Goal: Transaction & Acquisition: Book appointment/travel/reservation

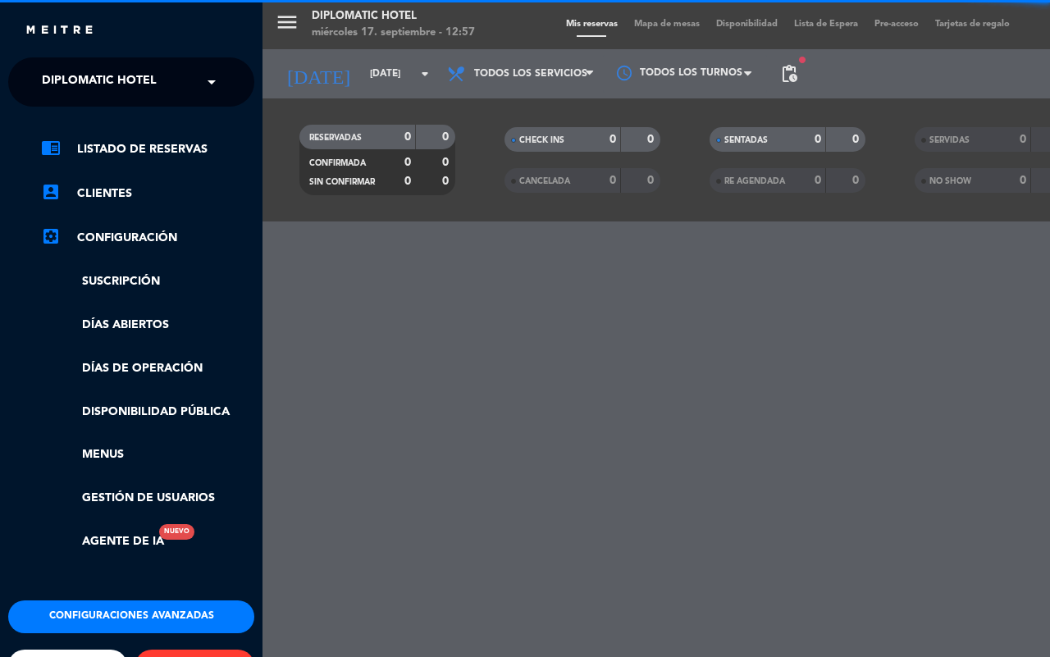
drag, startPoint x: 97, startPoint y: 157, endPoint x: 148, endPoint y: 174, distance: 53.7
click at [98, 157] on link "chrome_reader_mode Listado de Reservas" at bounding box center [147, 149] width 213 height 20
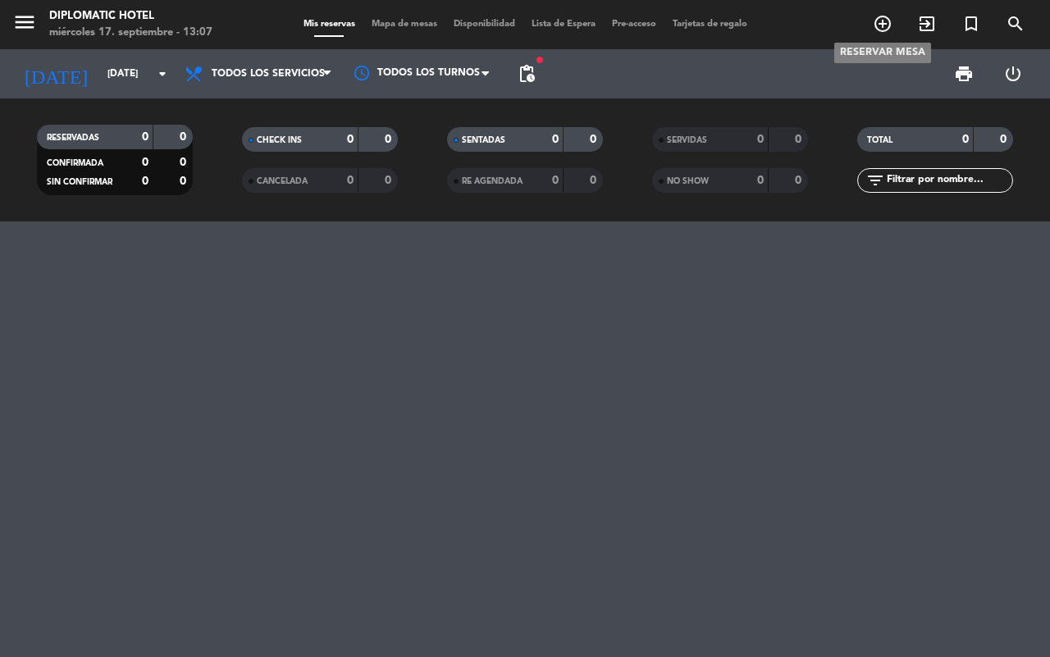
click at [888, 20] on icon "add_circle_outline" at bounding box center [882, 24] width 20 height 20
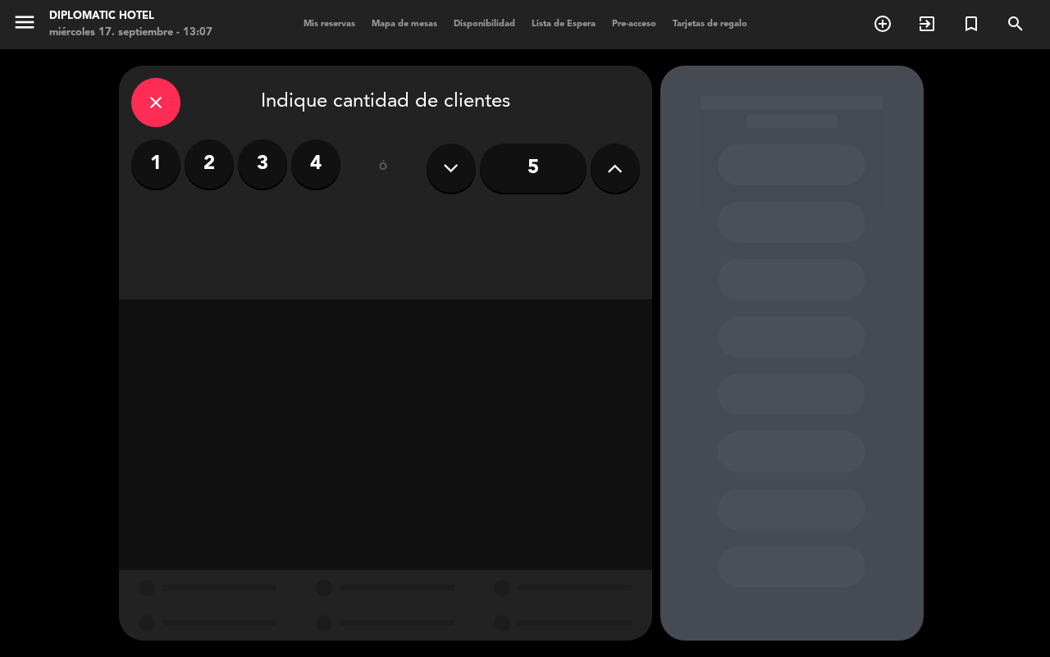
click at [584, 166] on input "5" at bounding box center [533, 167] width 107 height 49
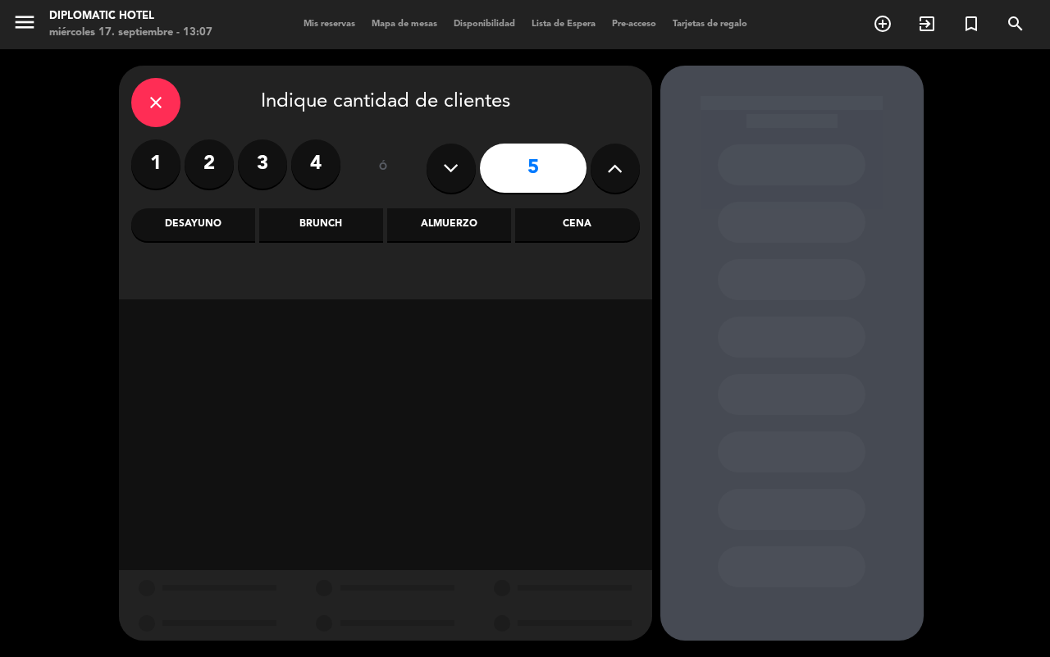
click at [604, 173] on button at bounding box center [614, 167] width 49 height 49
click at [604, 174] on button at bounding box center [614, 167] width 49 height 49
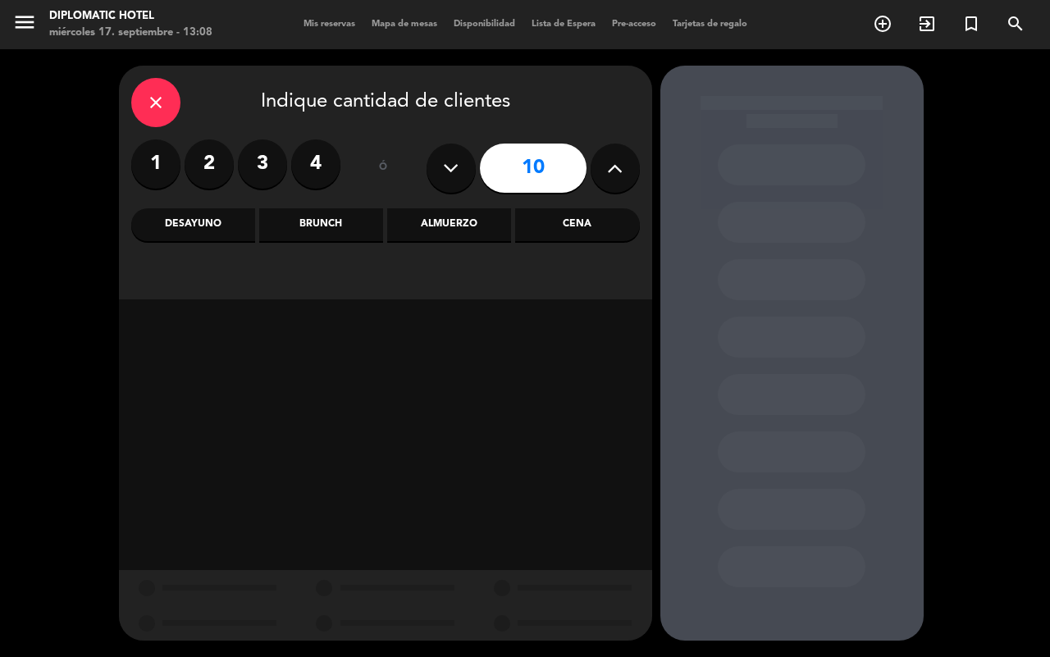
click at [604, 174] on button at bounding box center [614, 167] width 49 height 49
click at [605, 174] on button at bounding box center [614, 167] width 49 height 49
click at [607, 174] on icon at bounding box center [615, 168] width 16 height 25
click at [608, 174] on icon at bounding box center [615, 168] width 16 height 25
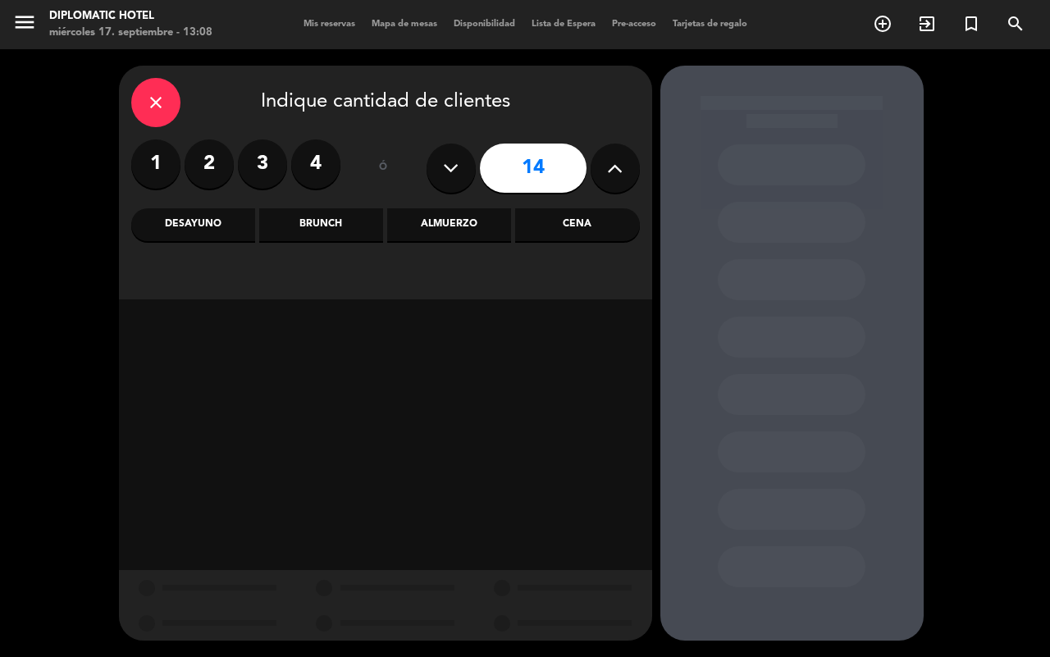
type input "15"
click at [291, 234] on div "Brunch" at bounding box center [321, 224] width 124 height 33
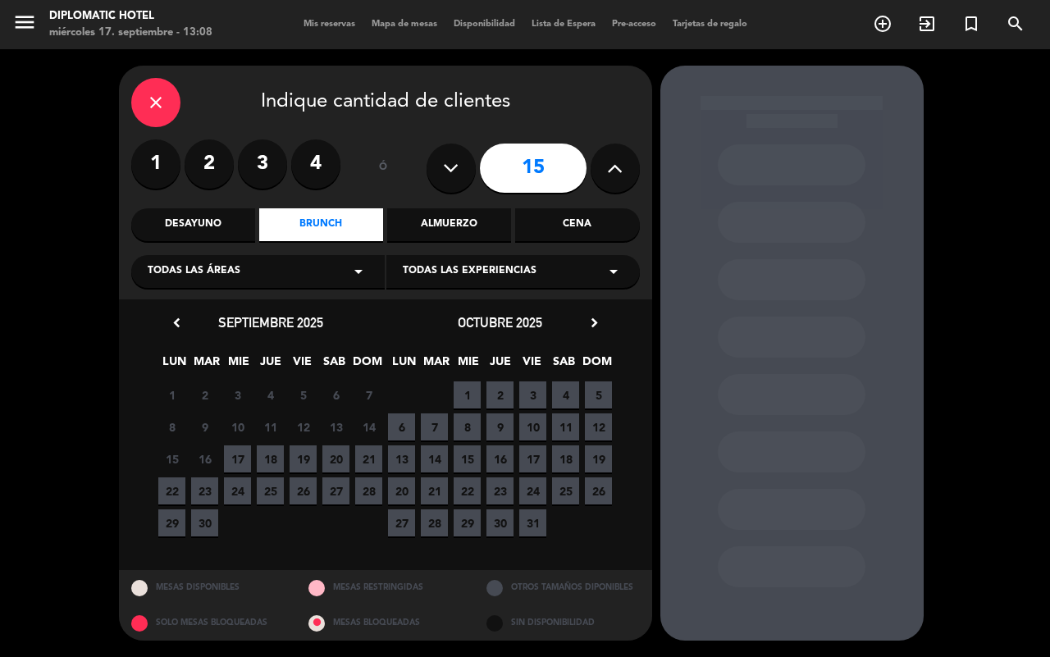
click at [469, 456] on span "15" at bounding box center [466, 458] width 27 height 27
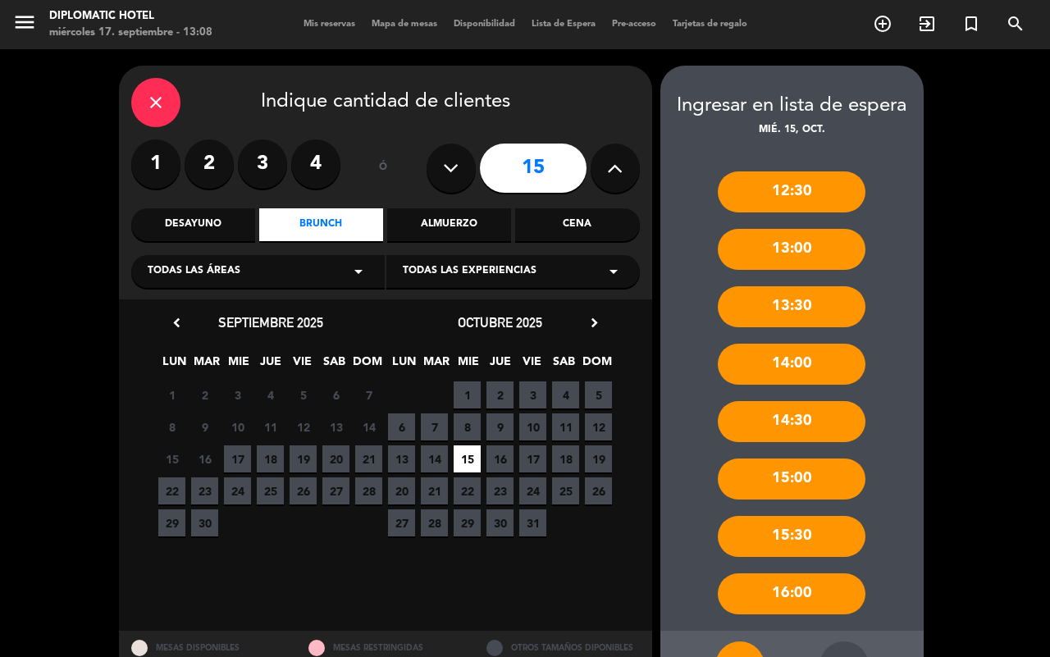
click at [789, 234] on div "13:00" at bounding box center [791, 249] width 148 height 41
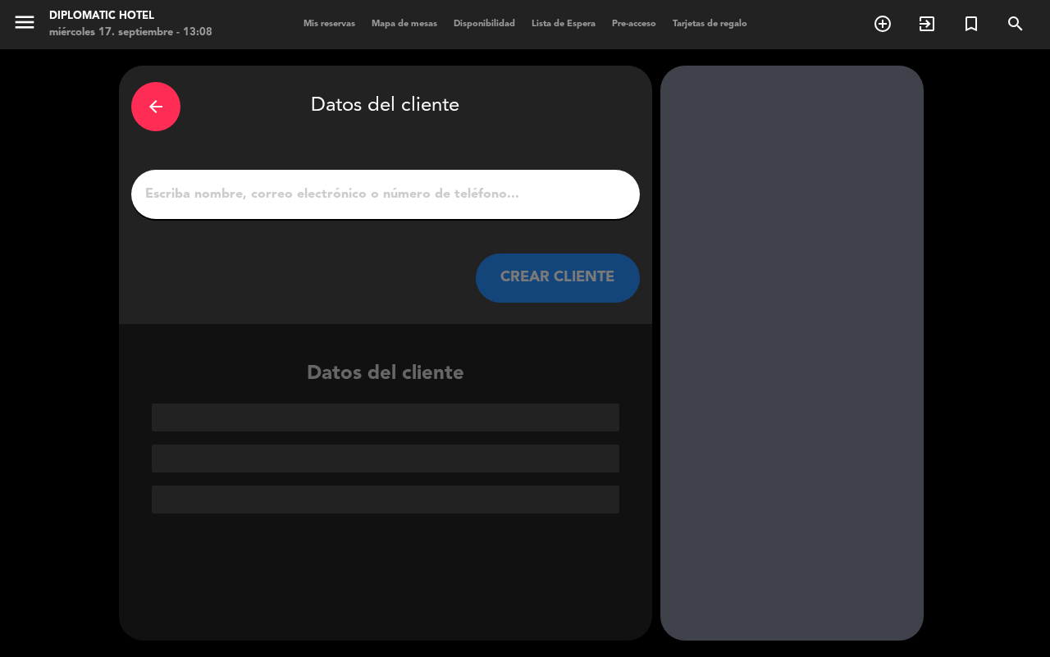
click at [285, 184] on input "1" at bounding box center [385, 194] width 484 height 23
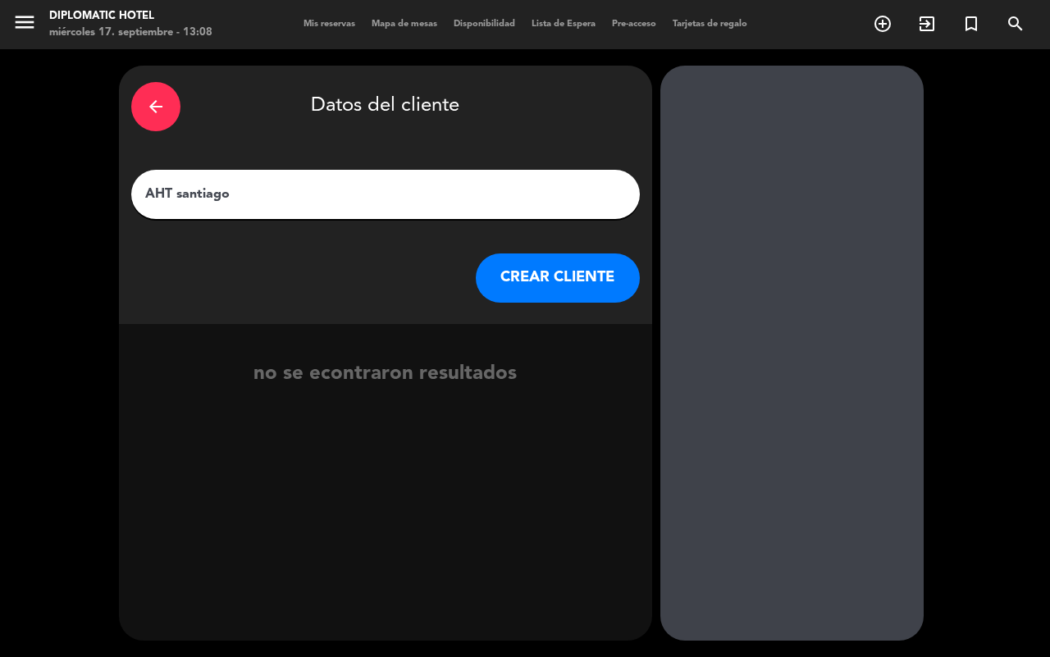
click at [181, 189] on input "AHT santiago" at bounding box center [385, 194] width 484 height 23
click at [357, 187] on input "AHT Santiago" at bounding box center [385, 194] width 484 height 23
type input "AHT [PERSON_NAME]"
click at [590, 272] on button "CREAR CLIENTE" at bounding box center [558, 277] width 164 height 49
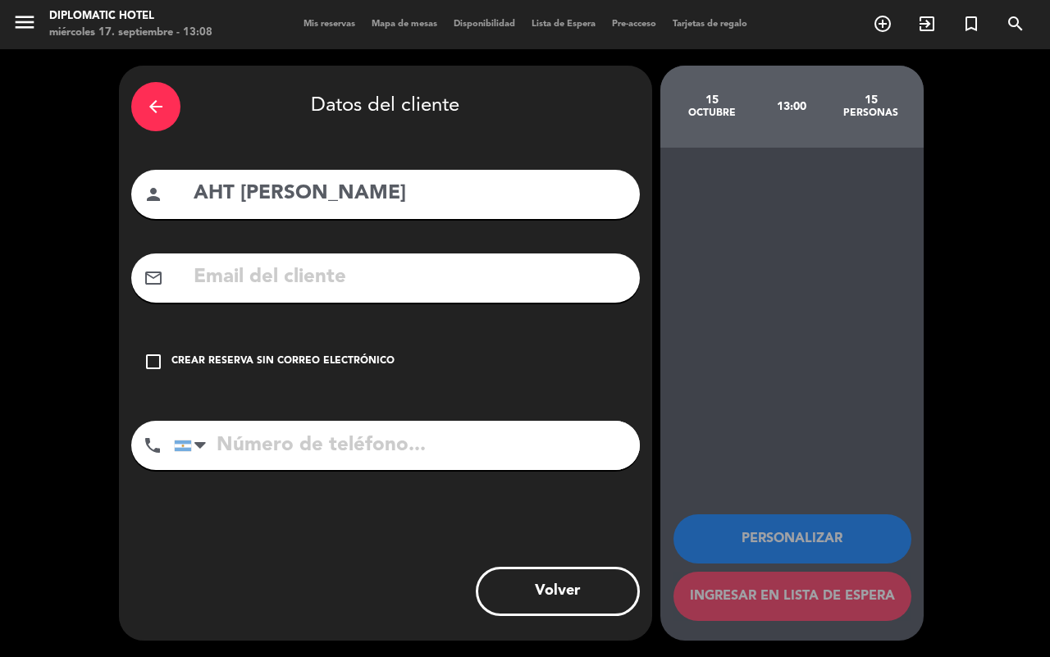
click at [224, 359] on div "Crear reserva sin correo electrónico" at bounding box center [282, 361] width 223 height 16
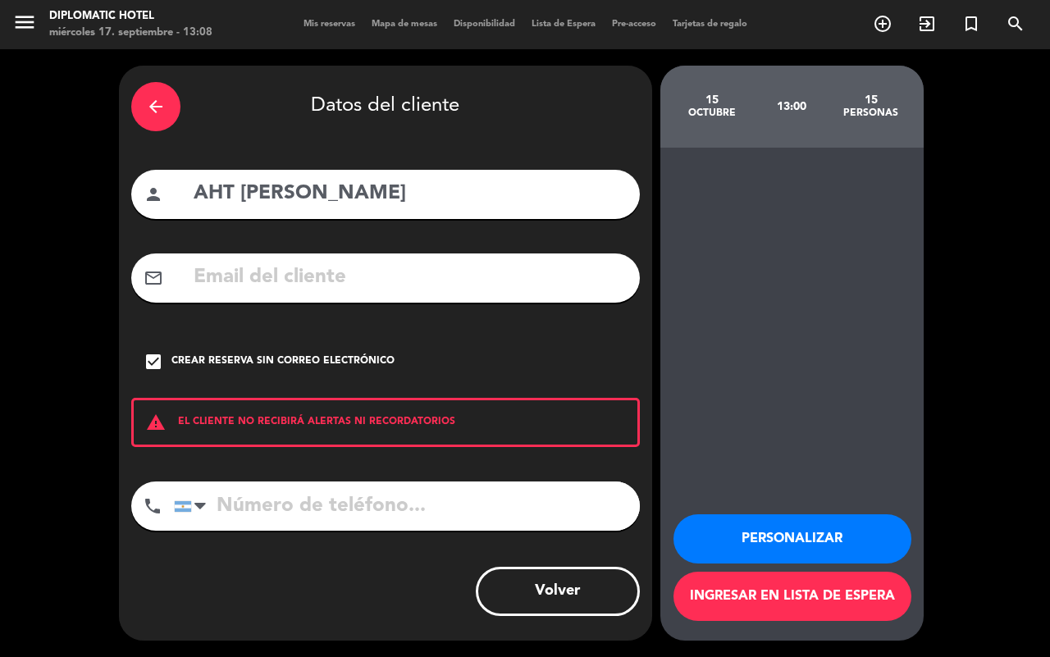
click at [832, 540] on button "Personalizar" at bounding box center [792, 538] width 238 height 49
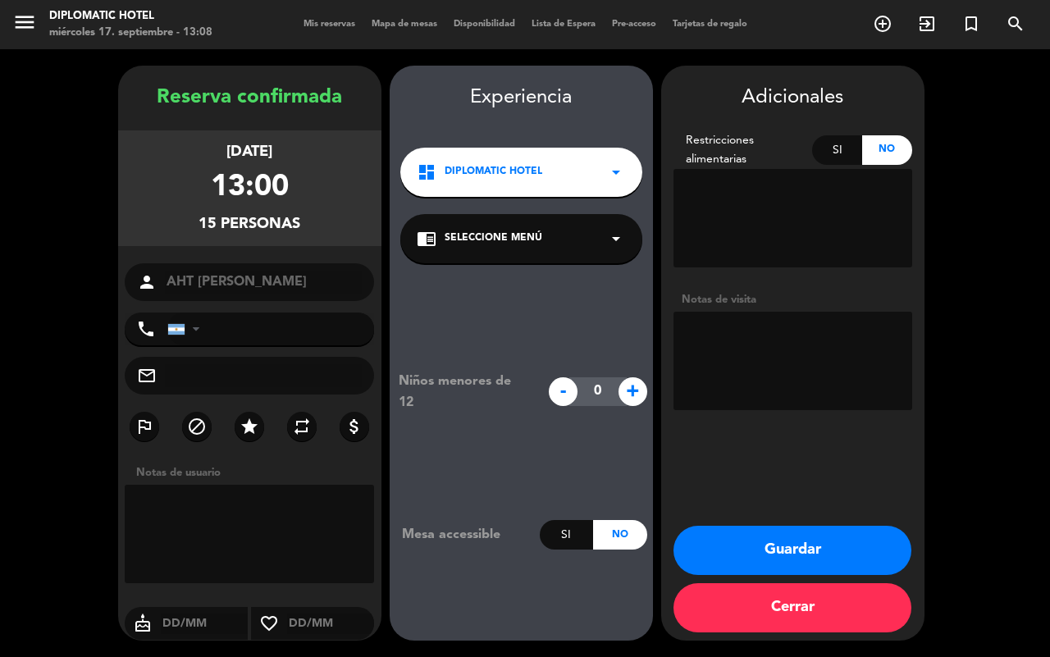
click at [728, 337] on textarea at bounding box center [792, 361] width 239 height 98
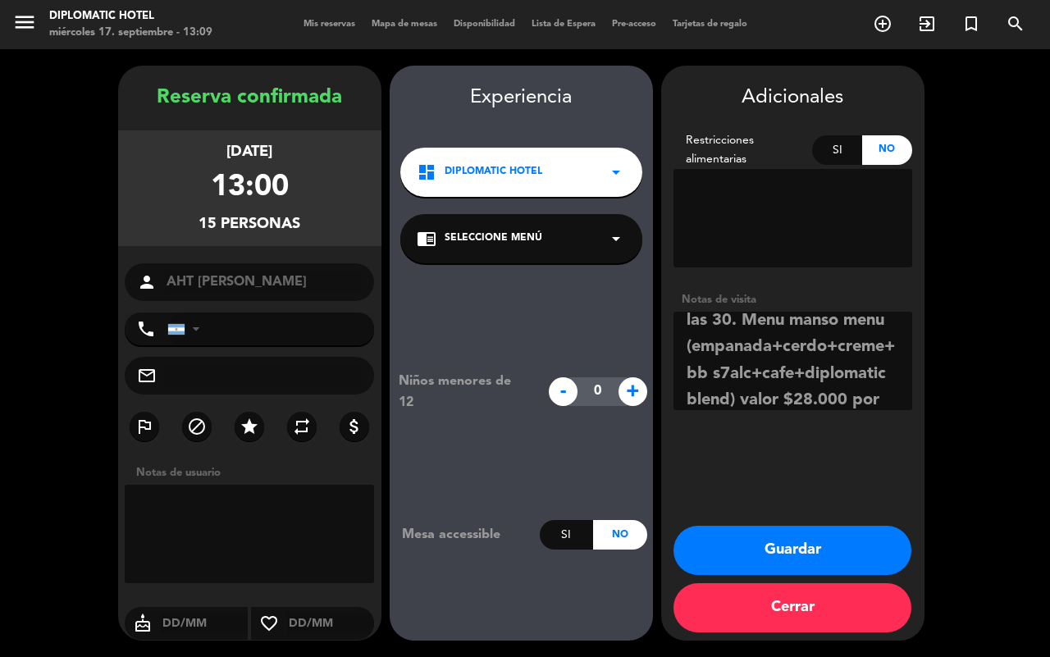
scroll to position [64, 0]
click at [732, 342] on textarea at bounding box center [792, 361] width 239 height 98
click at [750, 410] on div "Notas de visita" at bounding box center [792, 353] width 239 height 125
click at [746, 395] on textarea at bounding box center [792, 361] width 239 height 98
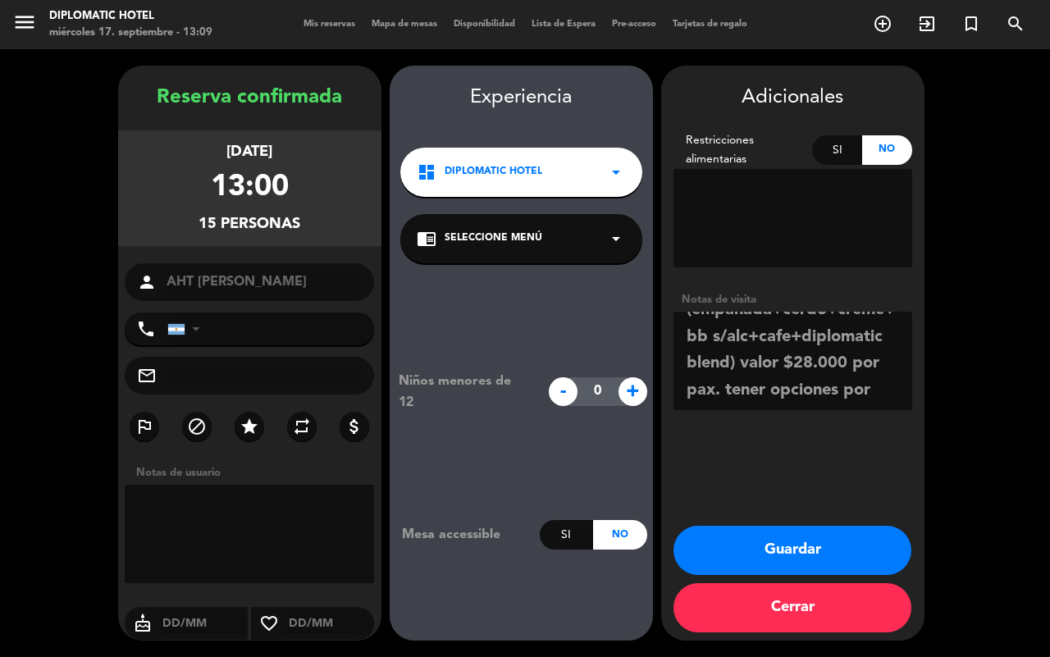
scroll to position [91, 0]
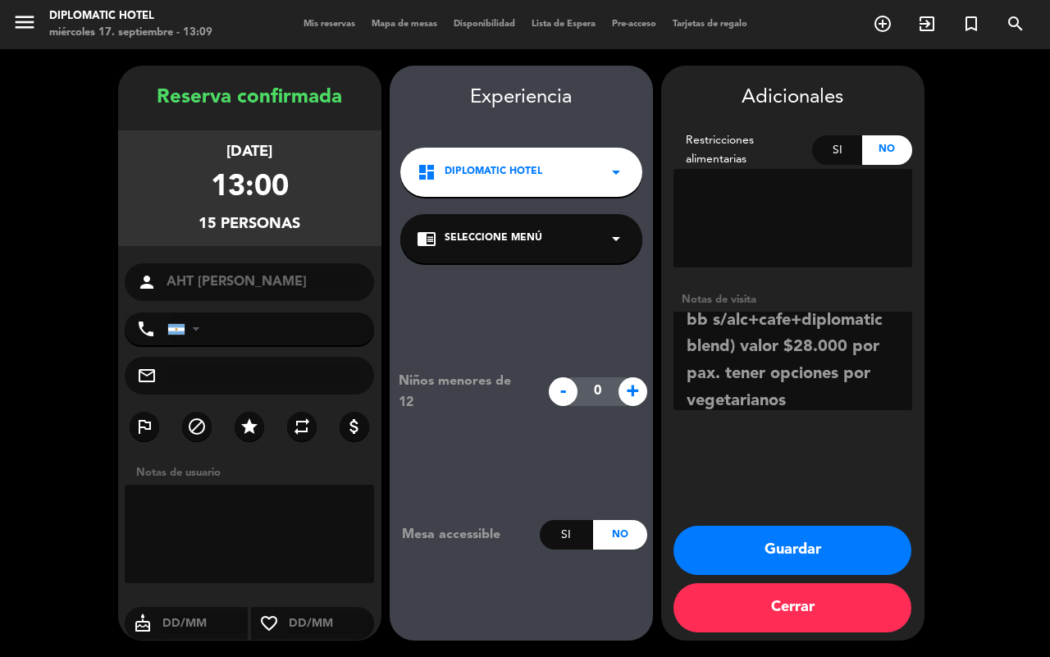
click at [734, 377] on textarea at bounding box center [792, 361] width 239 height 98
click at [859, 392] on textarea at bounding box center [792, 361] width 239 height 98
type textarea "Una sola mesa en la fila de las 30. Menu manso menu (empanada+cerdo+creme+bb s/…"
click at [853, 533] on button "Guardar" at bounding box center [792, 550] width 238 height 49
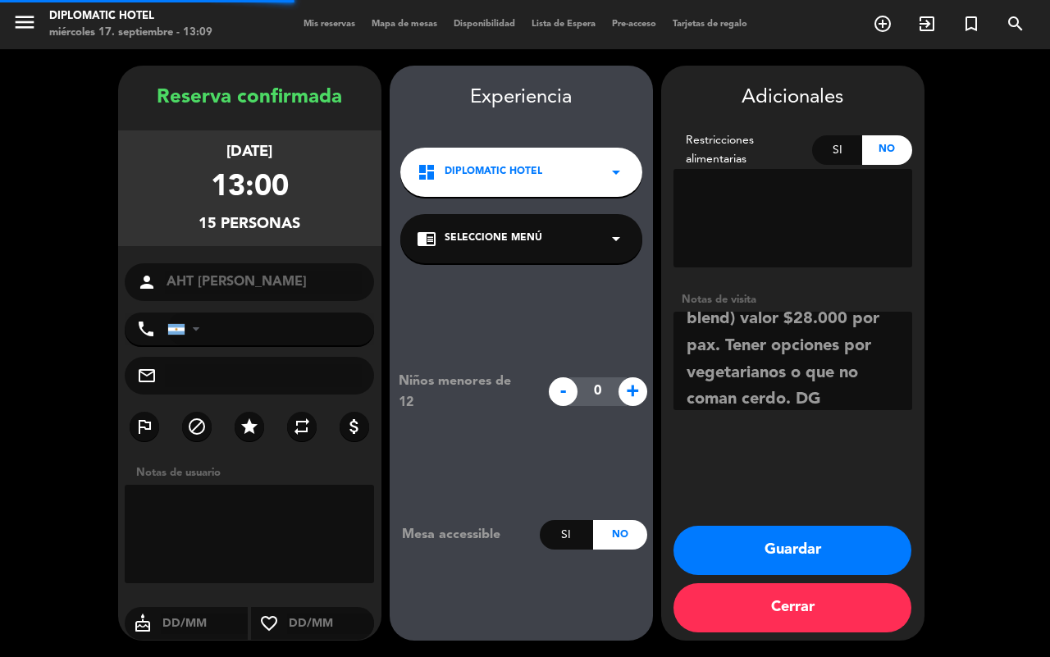
click at [872, 554] on button "Guardar" at bounding box center [792, 550] width 238 height 49
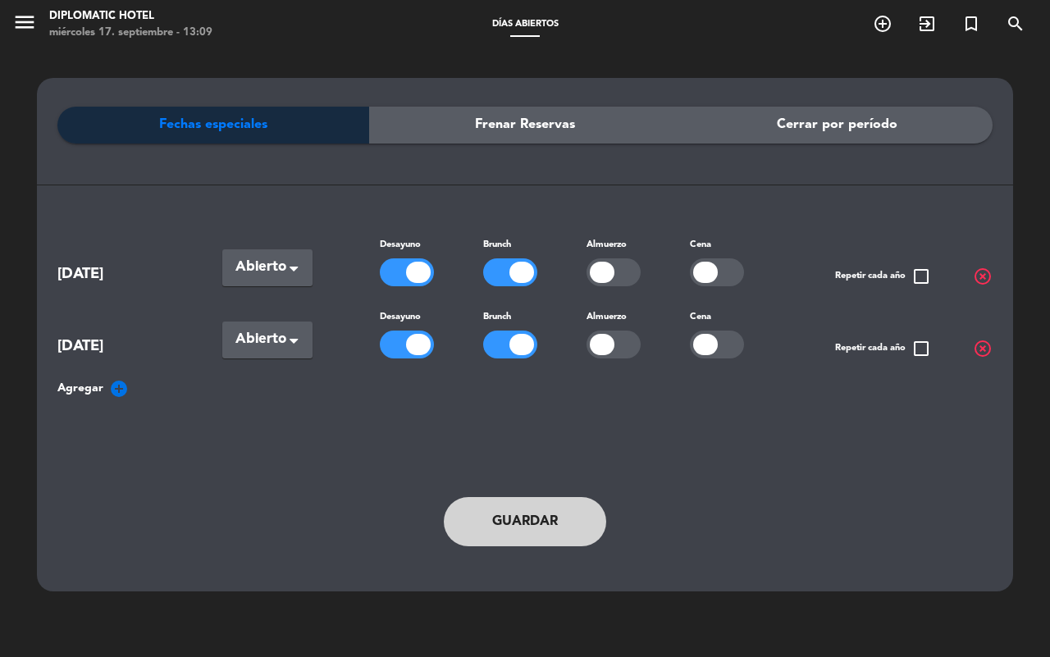
click at [552, 514] on button "Guardar" at bounding box center [525, 521] width 162 height 49
